Goal: Information Seeking & Learning: Learn about a topic

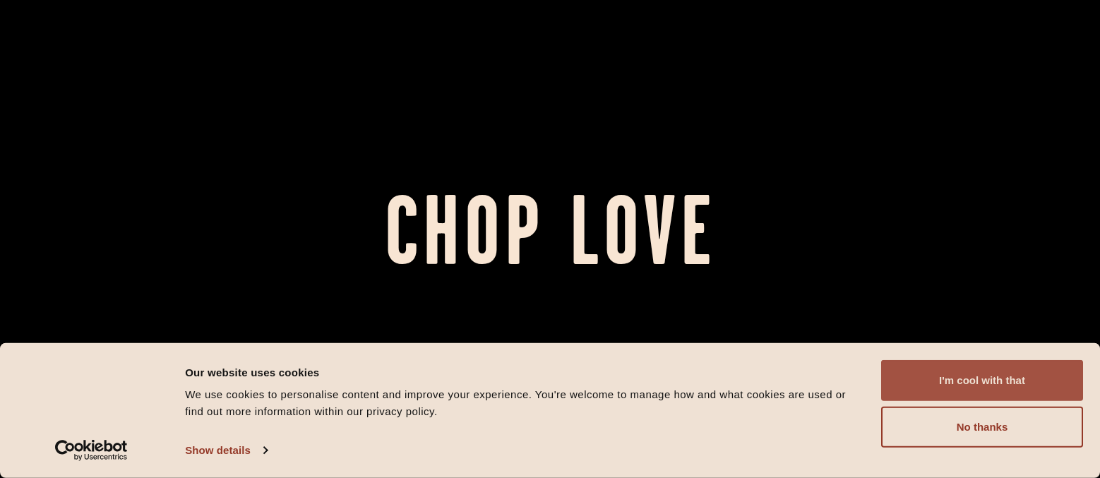
click at [948, 381] on button "I'm cool with that" at bounding box center [982, 380] width 202 height 41
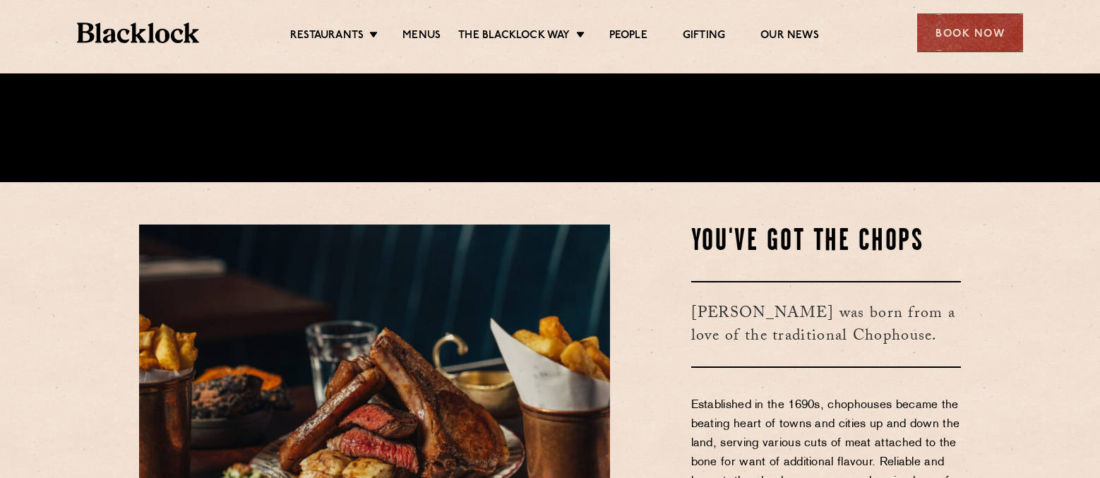
scroll to position [297, 0]
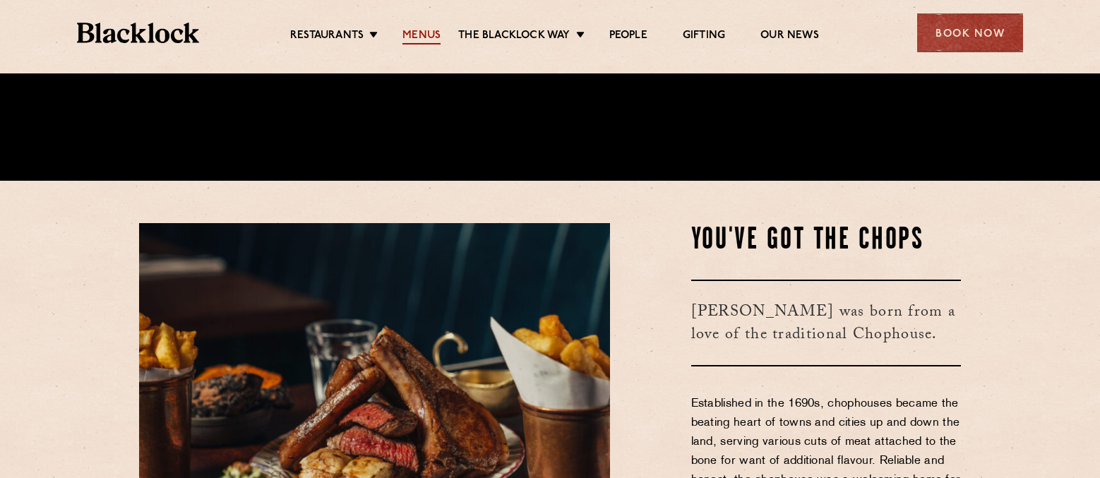
click at [427, 37] on link "Menus" at bounding box center [422, 37] width 38 height 16
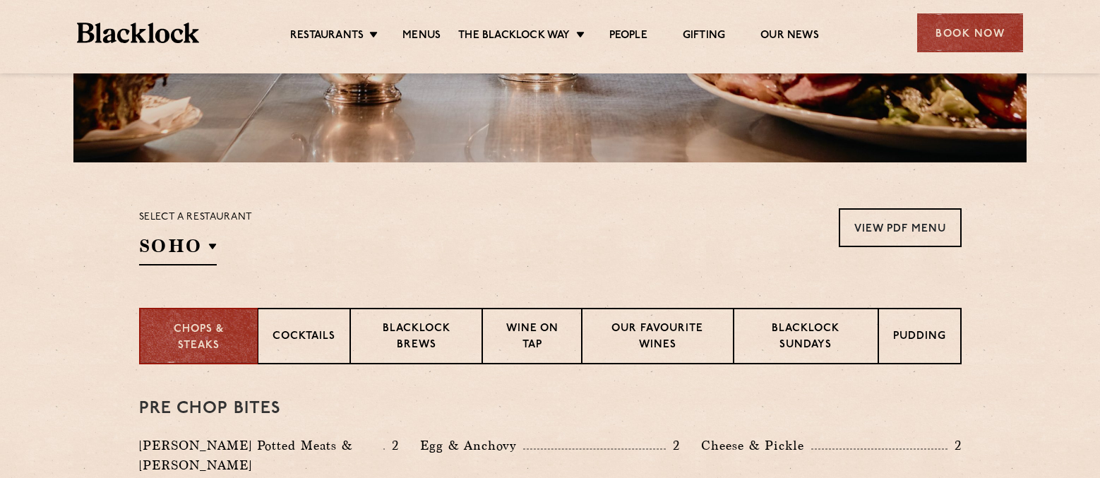
scroll to position [438, 0]
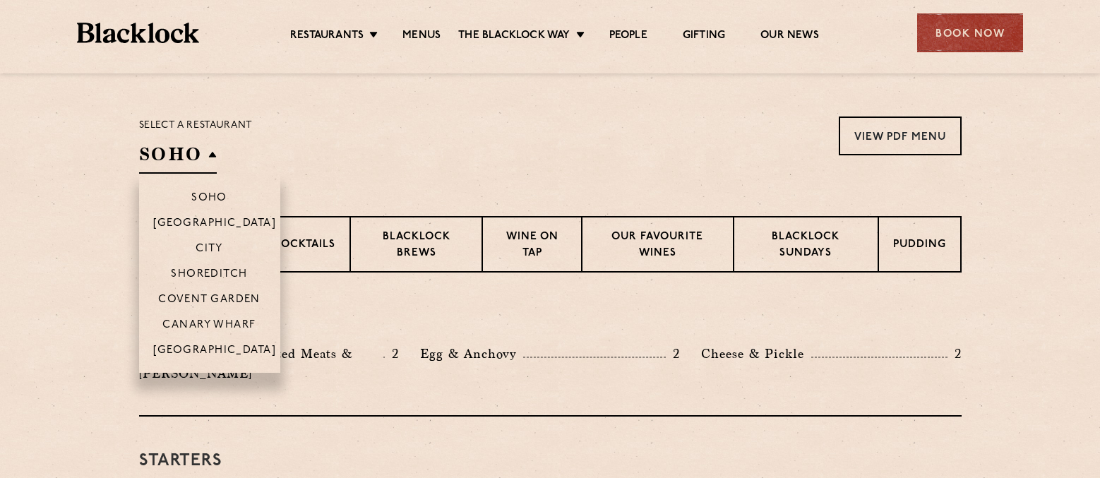
click at [183, 162] on h2 "SOHO" at bounding box center [178, 158] width 78 height 32
click at [221, 253] on p "City" at bounding box center [210, 250] width 28 height 14
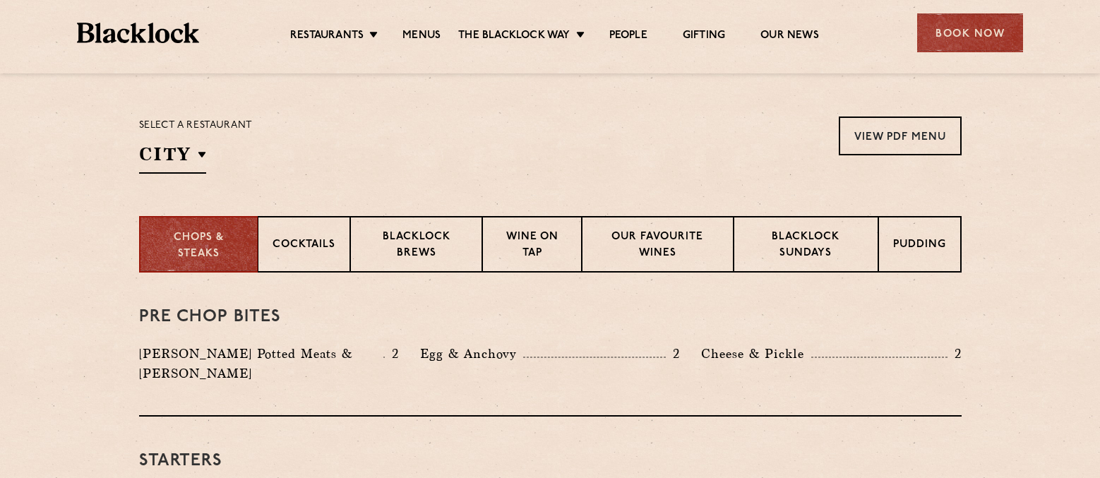
click at [549, 164] on div "Select a restaurant City [GEOGRAPHIC_DATA] [GEOGRAPHIC_DATA] [GEOGRAPHIC_DATA] …" at bounding box center [550, 145] width 823 height 57
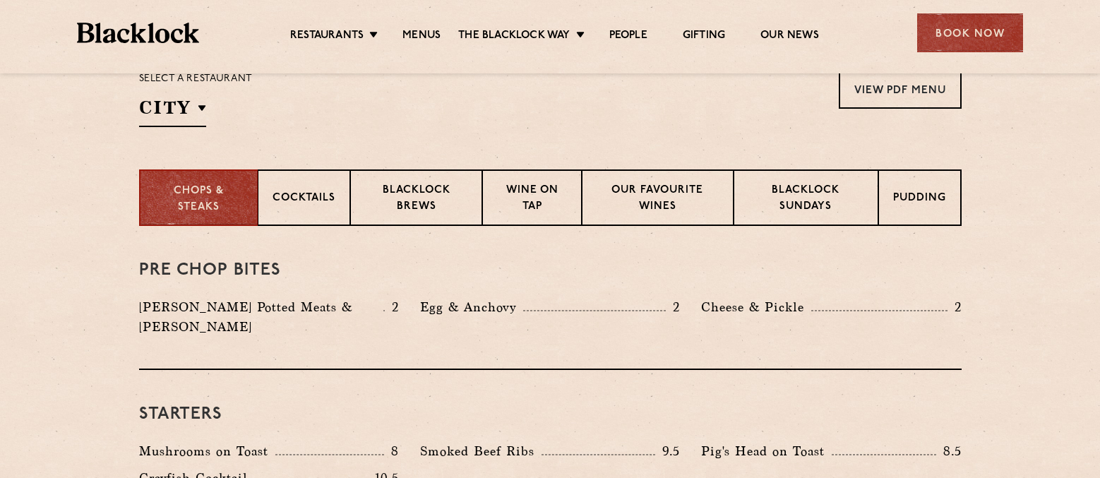
scroll to position [494, 0]
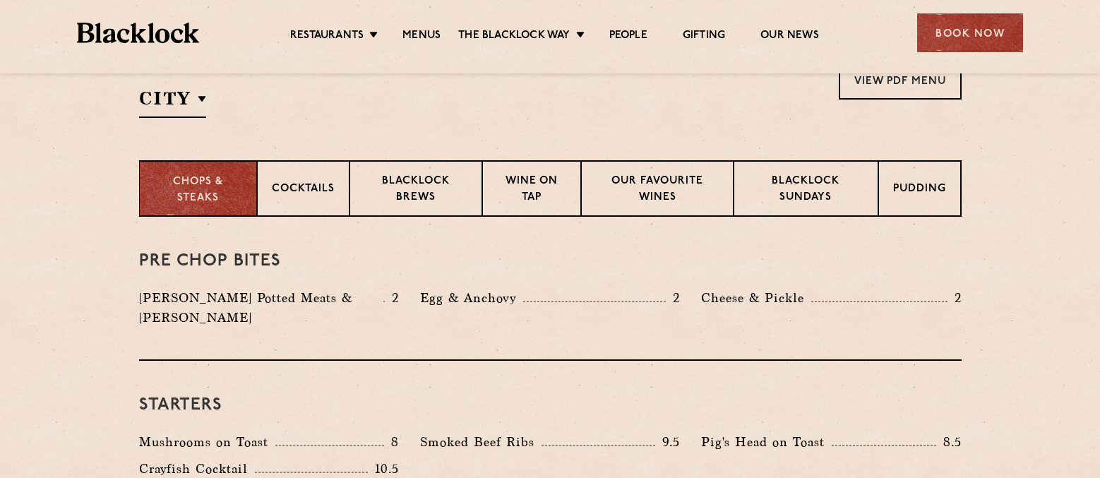
click at [221, 195] on p "Chops & Steaks" at bounding box center [198, 190] width 88 height 32
click at [684, 262] on h3 "Pre Chop Bites" at bounding box center [550, 261] width 823 height 18
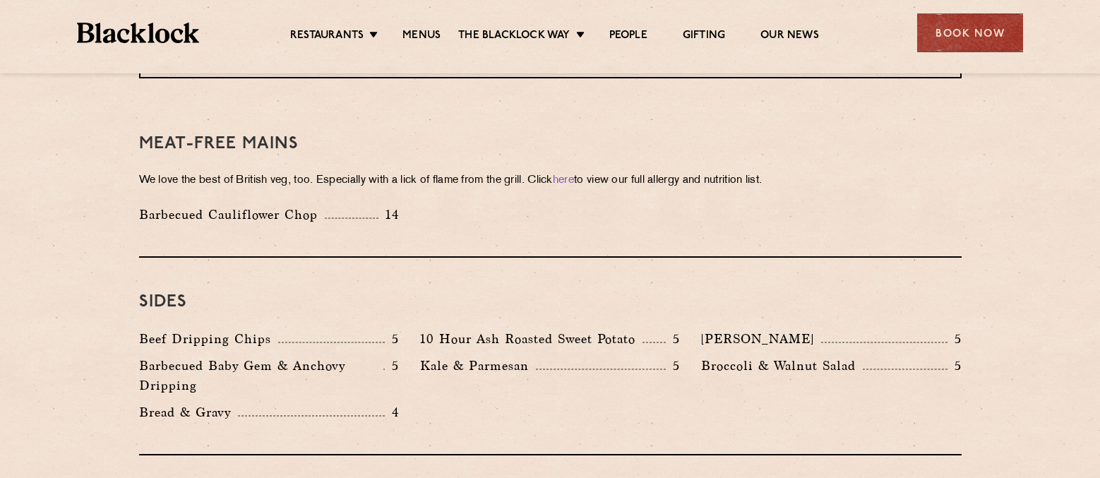
scroll to position [1996, 0]
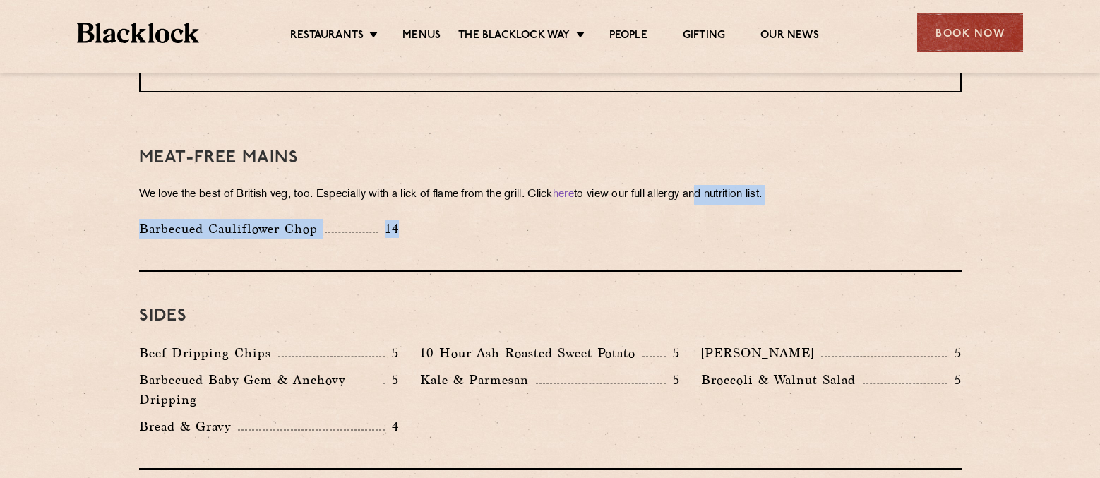
drag, startPoint x: 715, startPoint y: 165, endPoint x: 512, endPoint y: 76, distance: 221.6
click at [681, 155] on div "Meat-Free mains We love the best of British veg, too. Especially with a lick of…" at bounding box center [550, 193] width 823 height 158
